Goal: Navigation & Orientation: Find specific page/section

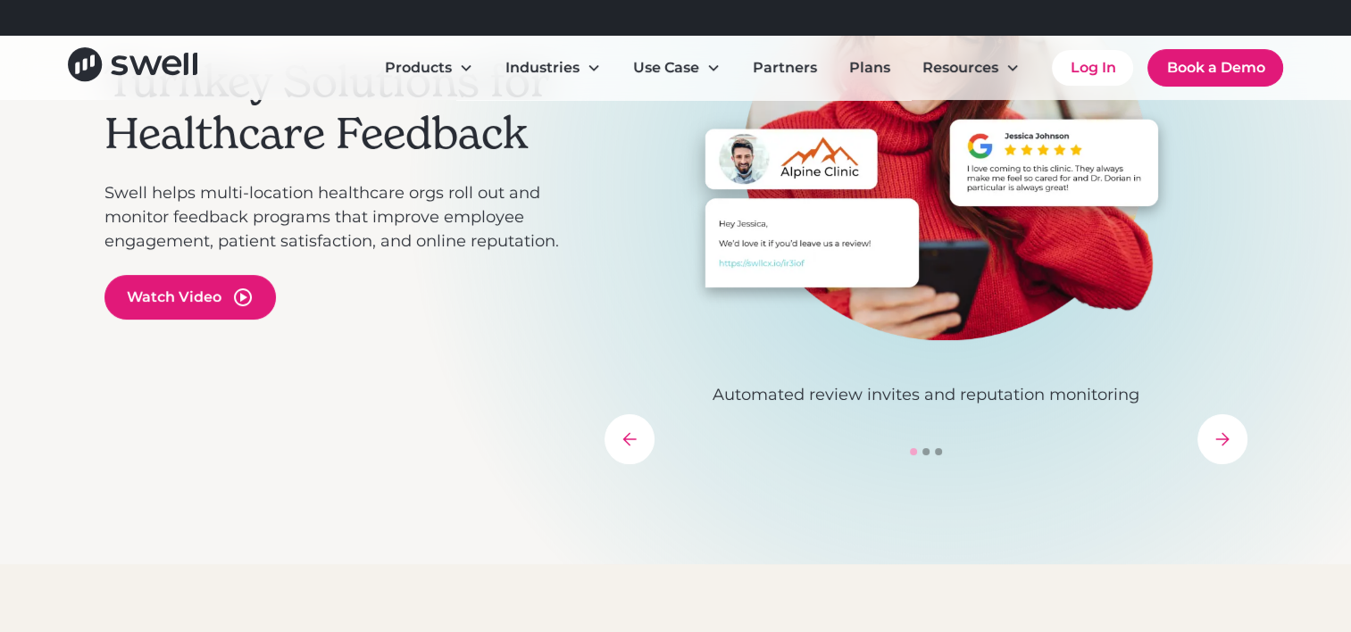
scroll to position [289, 0]
click at [1231, 430] on div "next slide" at bounding box center [1222, 438] width 50 height 50
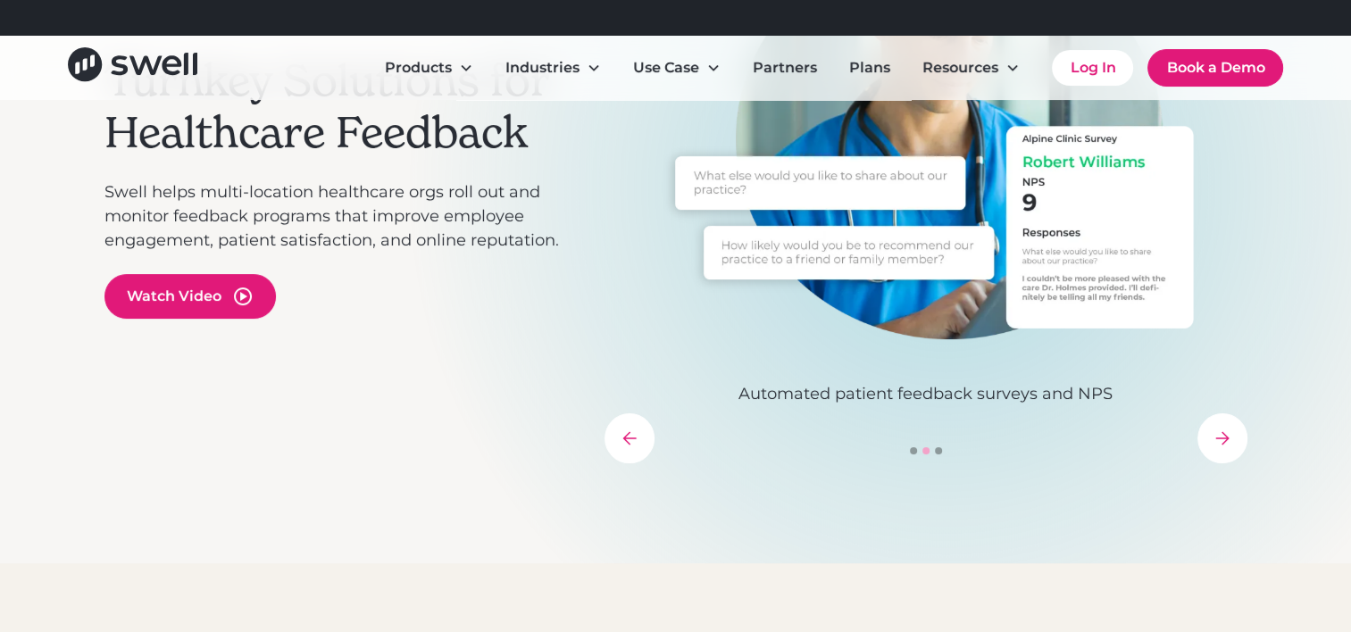
click at [1231, 432] on div "next slide" at bounding box center [1222, 438] width 50 height 50
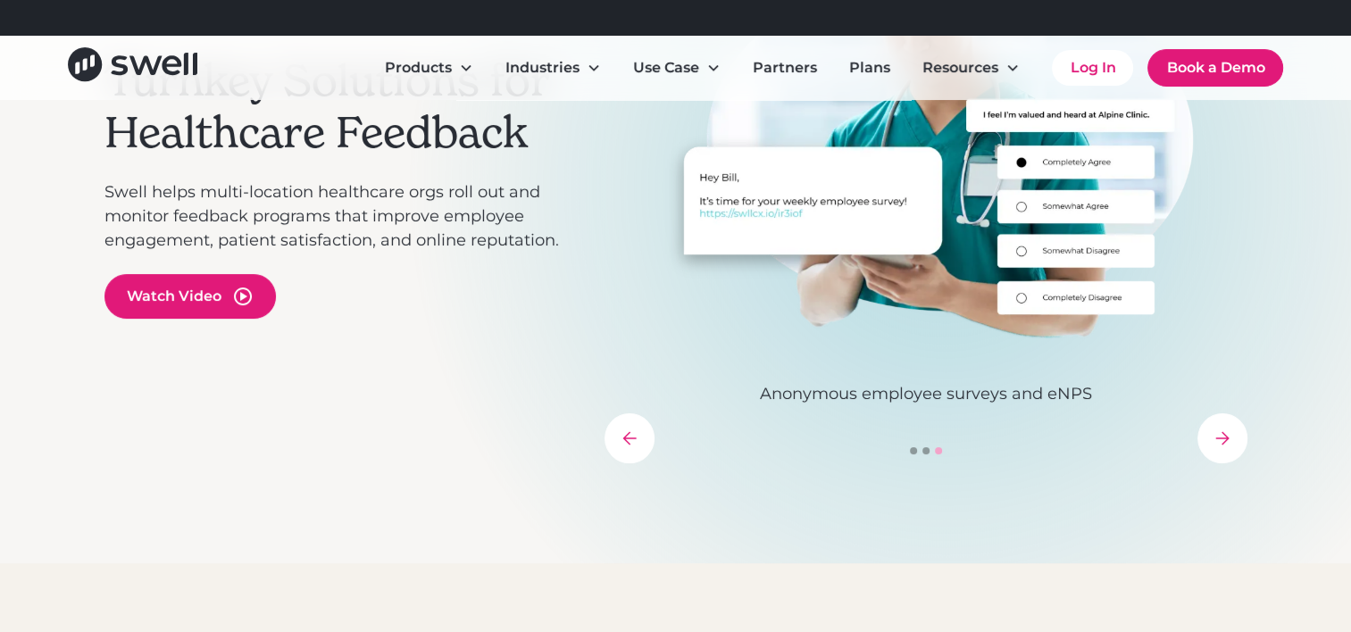
click at [1231, 432] on div "next slide" at bounding box center [1222, 438] width 50 height 50
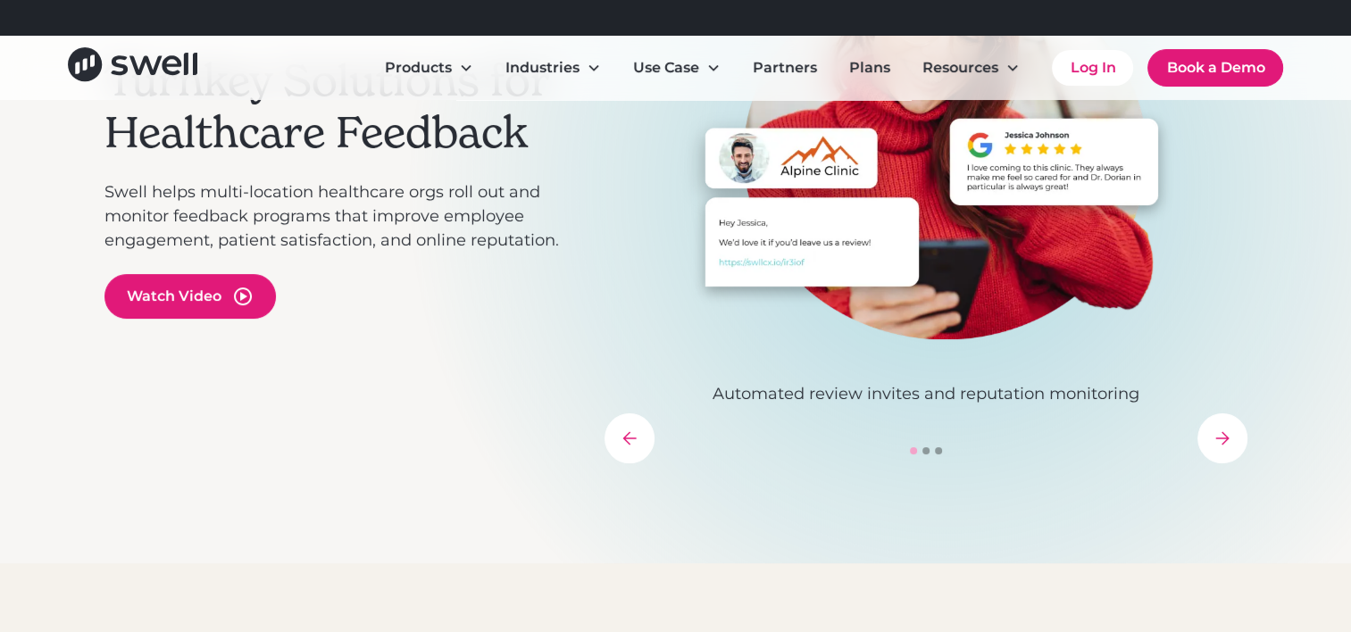
click at [1231, 432] on div "next slide" at bounding box center [1222, 438] width 50 height 50
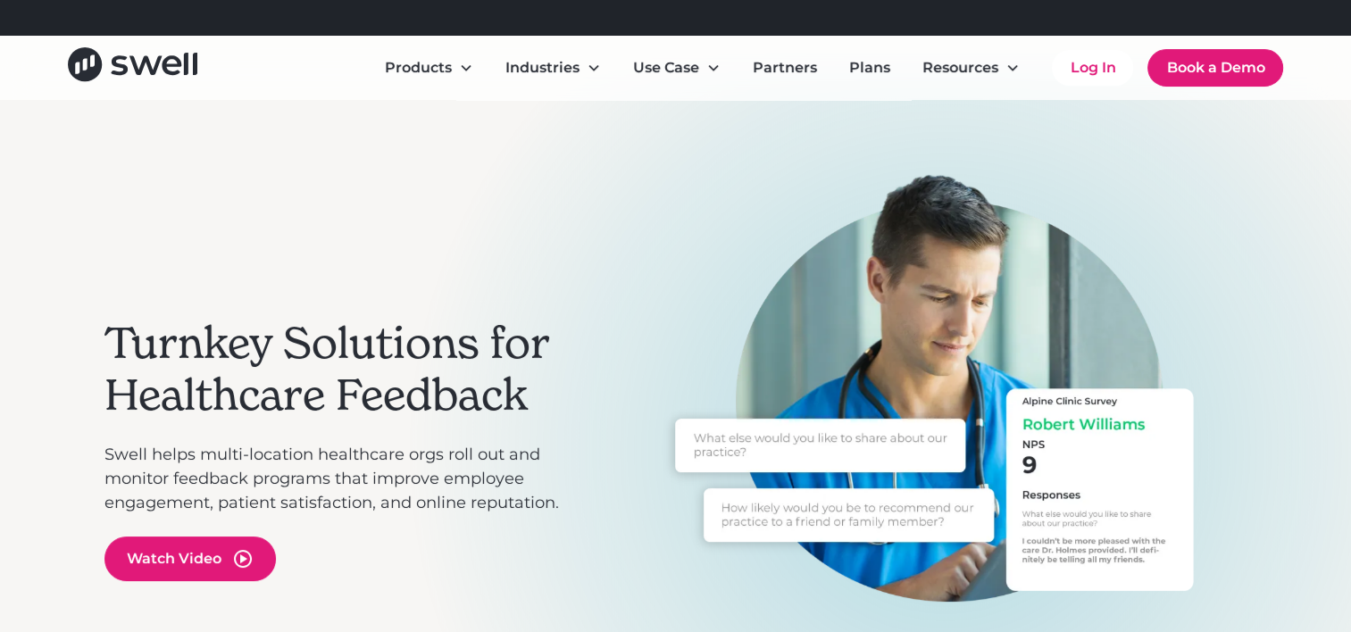
scroll to position [0, 0]
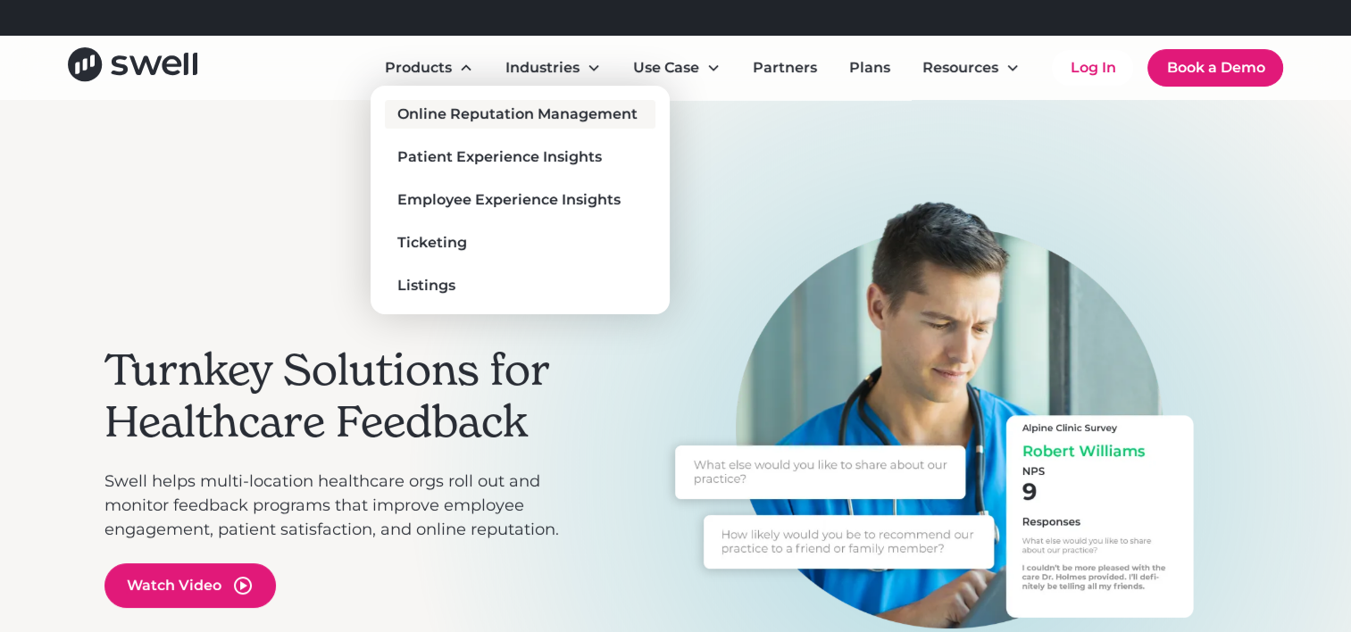
click at [419, 117] on div "Online Reputation Management" at bounding box center [517, 114] width 240 height 21
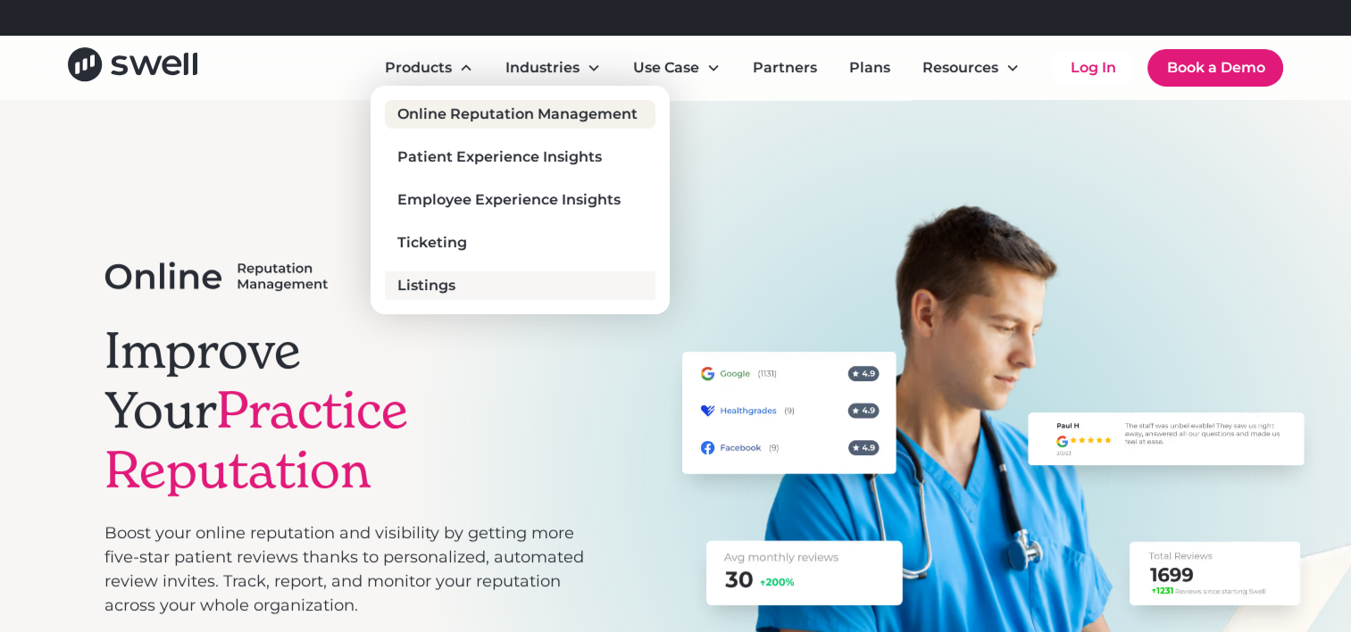
click at [431, 282] on div "Listings" at bounding box center [426, 285] width 58 height 21
